Goal: Task Accomplishment & Management: Complete application form

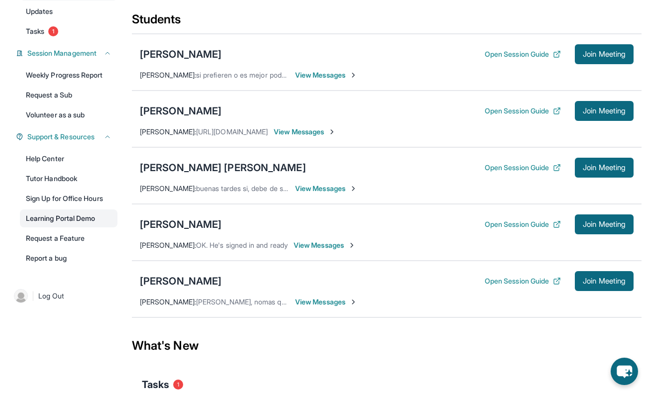
scroll to position [119, 0]
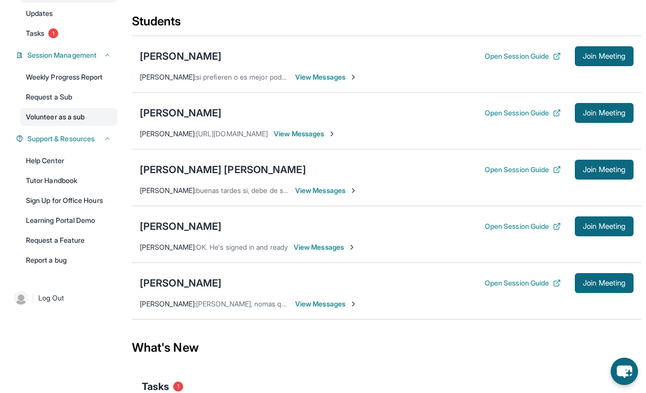
click at [81, 120] on link "Volunteer as a sub" at bounding box center [69, 117] width 98 height 18
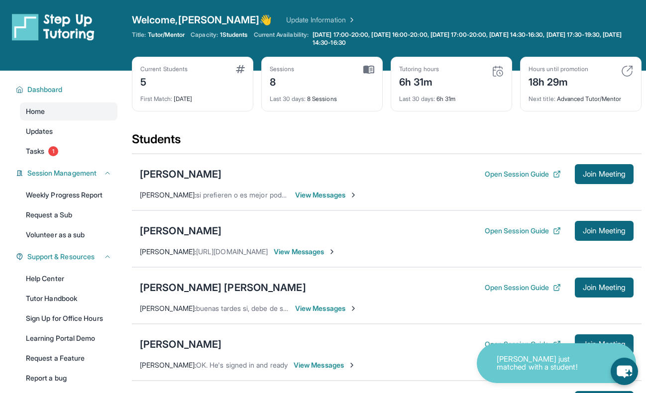
scroll to position [0, 0]
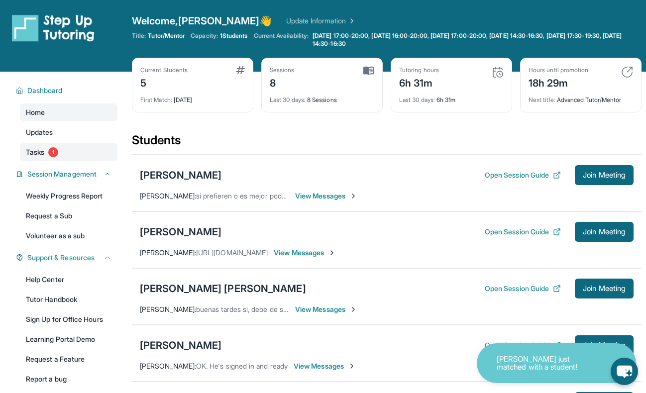
click at [60, 153] on link "Tasks 1" at bounding box center [69, 152] width 98 height 18
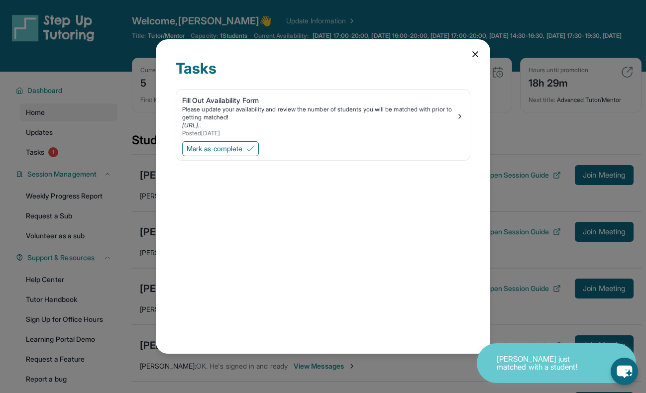
click at [477, 49] on icon at bounding box center [475, 54] width 10 height 10
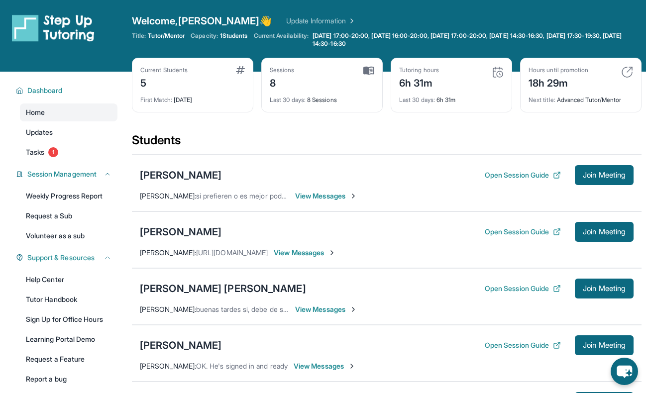
scroll to position [231, 0]
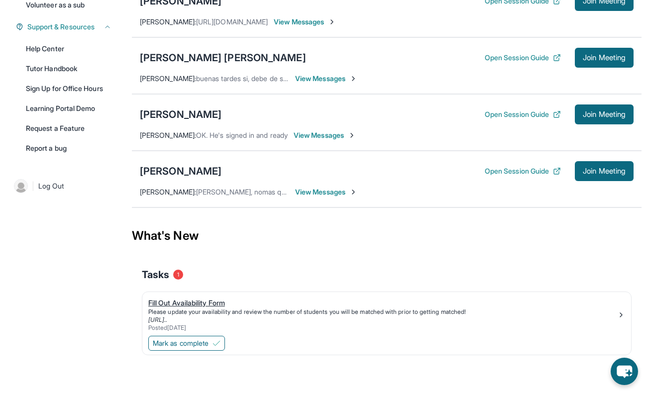
click at [179, 301] on div "Fill Out Availability Form" at bounding box center [382, 303] width 469 height 10
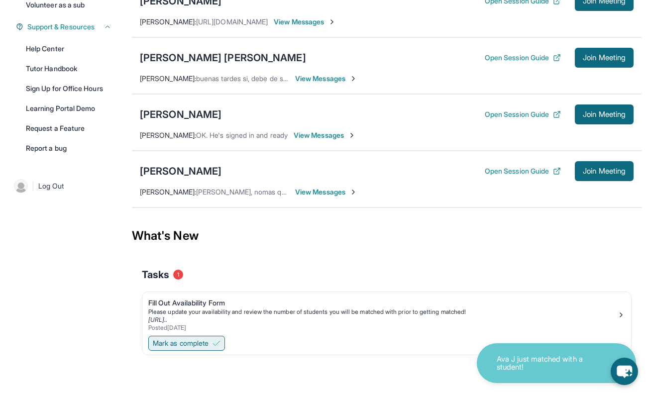
click at [199, 346] on span "Mark as complete" at bounding box center [181, 343] width 56 height 10
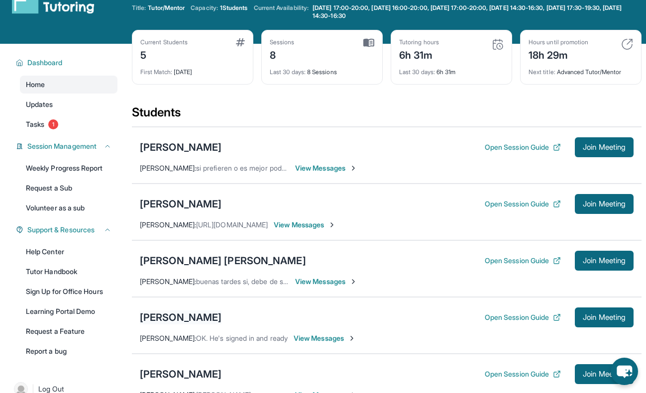
scroll to position [0, 0]
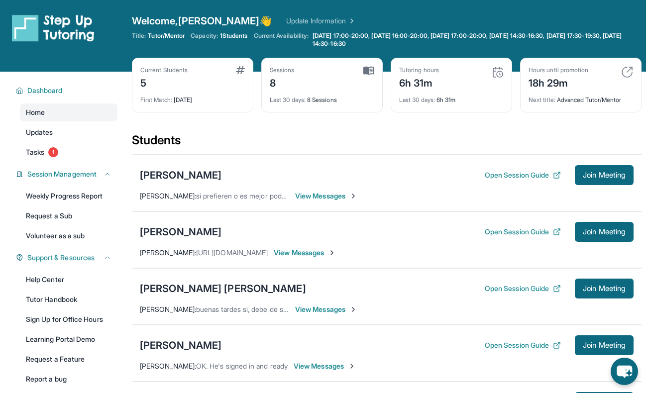
click at [301, 17] on link "Update Information" at bounding box center [321, 21] width 70 height 10
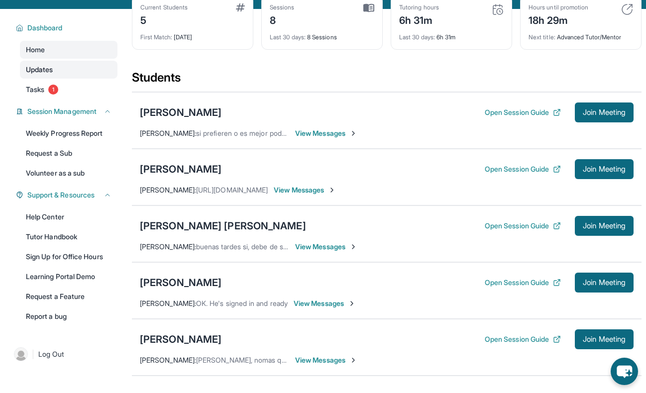
scroll to position [52, 0]
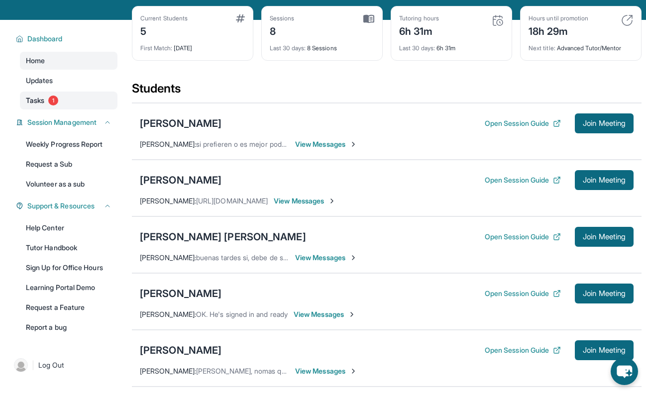
click at [47, 99] on link "Tasks 1" at bounding box center [69, 101] width 98 height 18
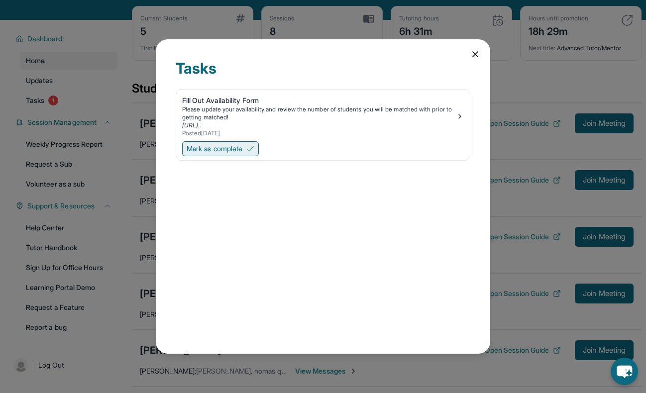
click at [228, 153] on span "Mark as complete" at bounding box center [215, 149] width 56 height 10
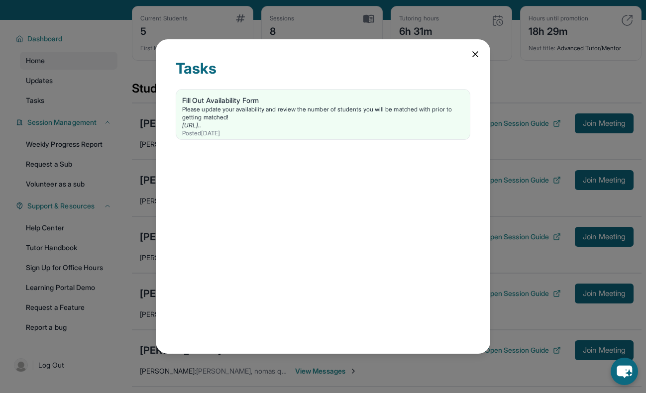
click at [478, 55] on icon at bounding box center [475, 54] width 10 height 10
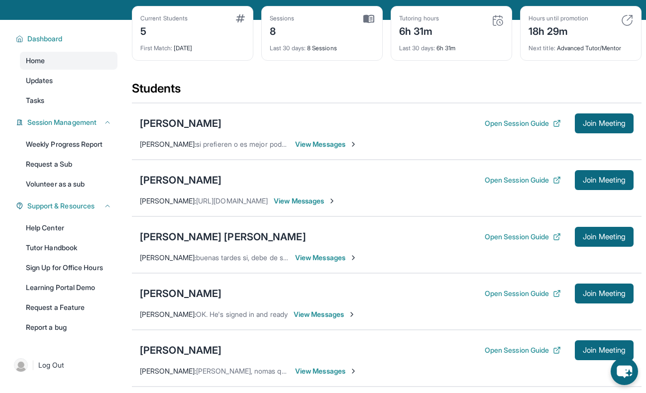
click at [365, 97] on div "Students" at bounding box center [387, 92] width 510 height 22
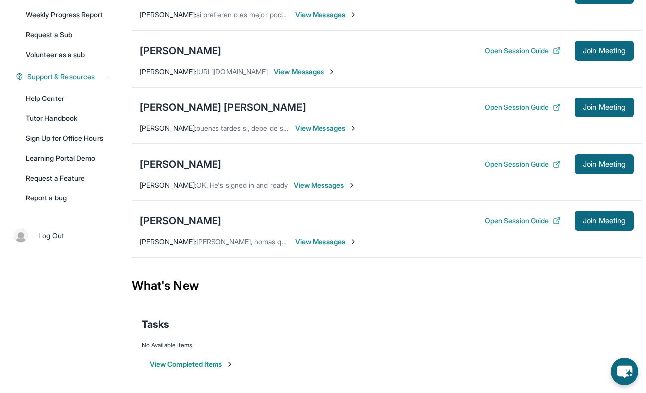
scroll to position [0, 0]
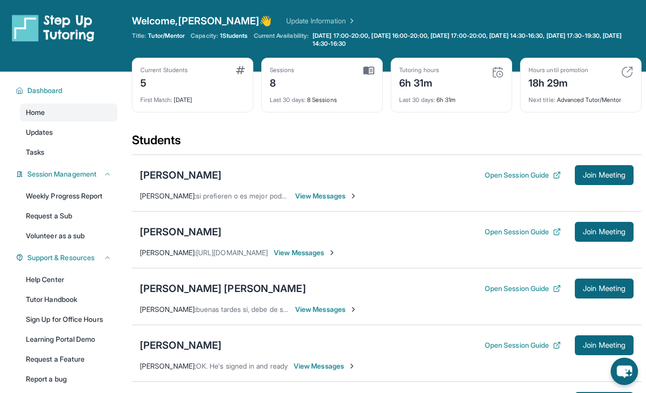
click at [372, 70] on img at bounding box center [368, 70] width 11 height 9
click at [241, 69] on img at bounding box center [240, 70] width 9 height 8
click at [162, 99] on span "First Match :" at bounding box center [156, 99] width 32 height 7
